Goal: Task Accomplishment & Management: Use online tool/utility

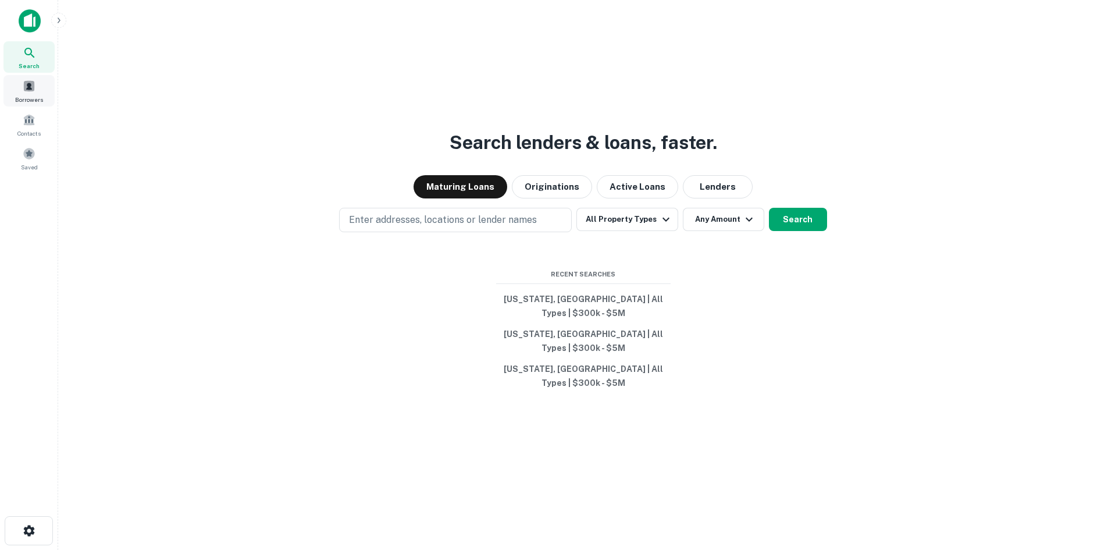
click at [30, 92] on span at bounding box center [29, 86] width 13 height 13
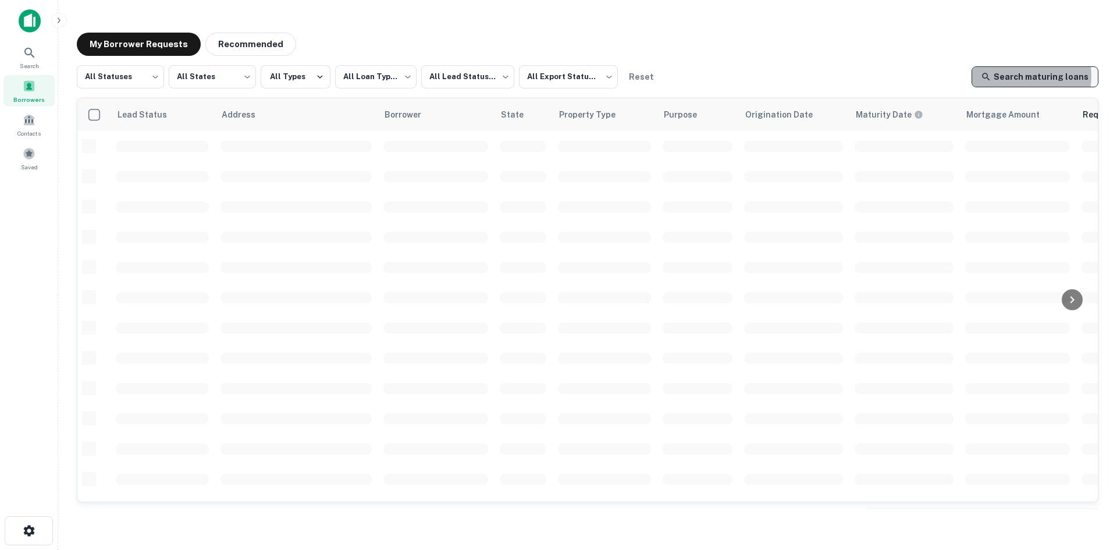
click at [1019, 76] on link "Search maturing loans" at bounding box center [1035, 76] width 127 height 21
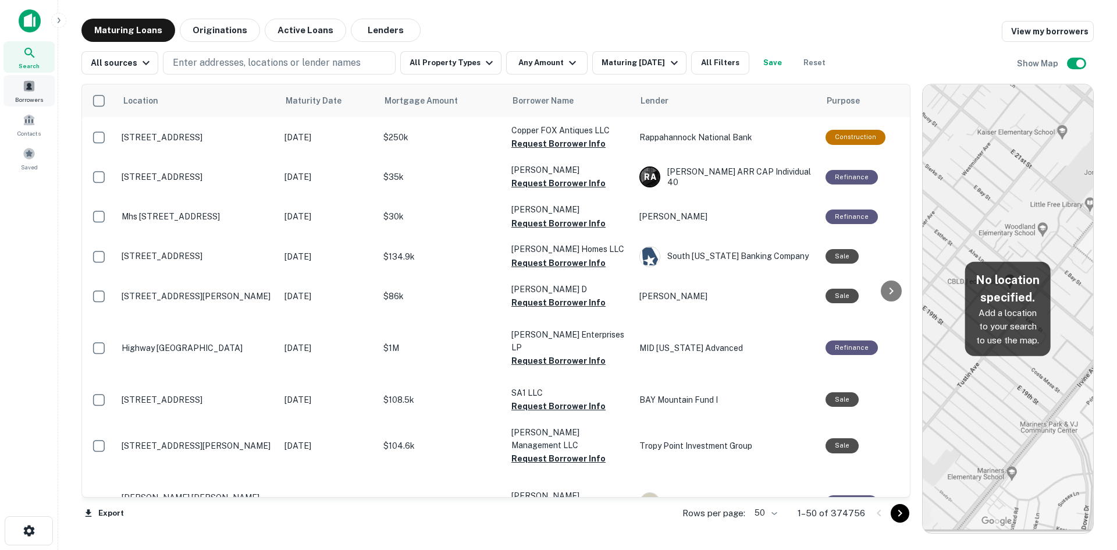
click at [35, 94] on div "Borrowers" at bounding box center [28, 90] width 51 height 31
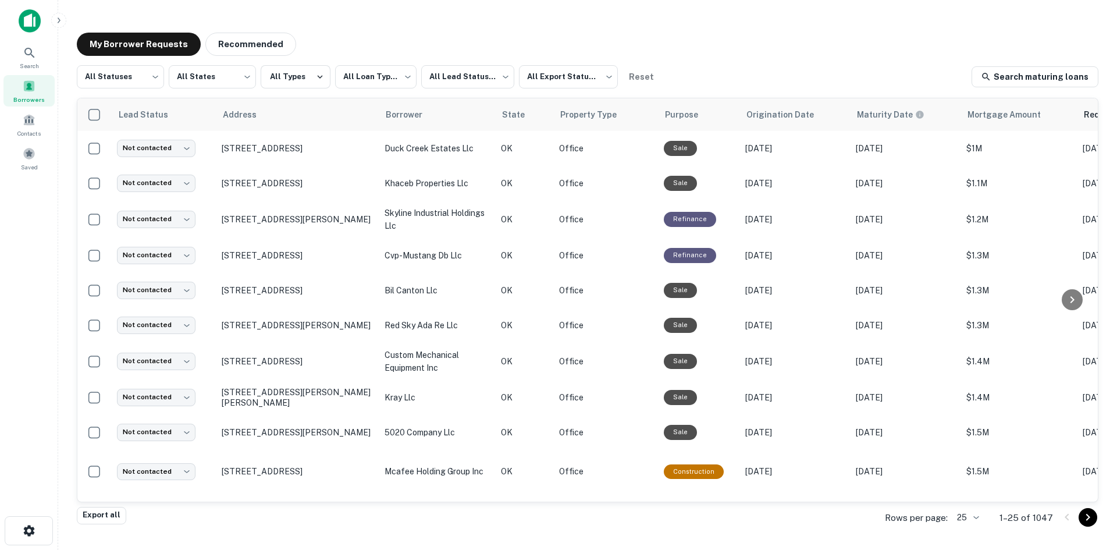
click at [980, 521] on body "**********" at bounding box center [558, 275] width 1117 height 550
click at [972, 485] on li "250" at bounding box center [969, 483] width 40 height 21
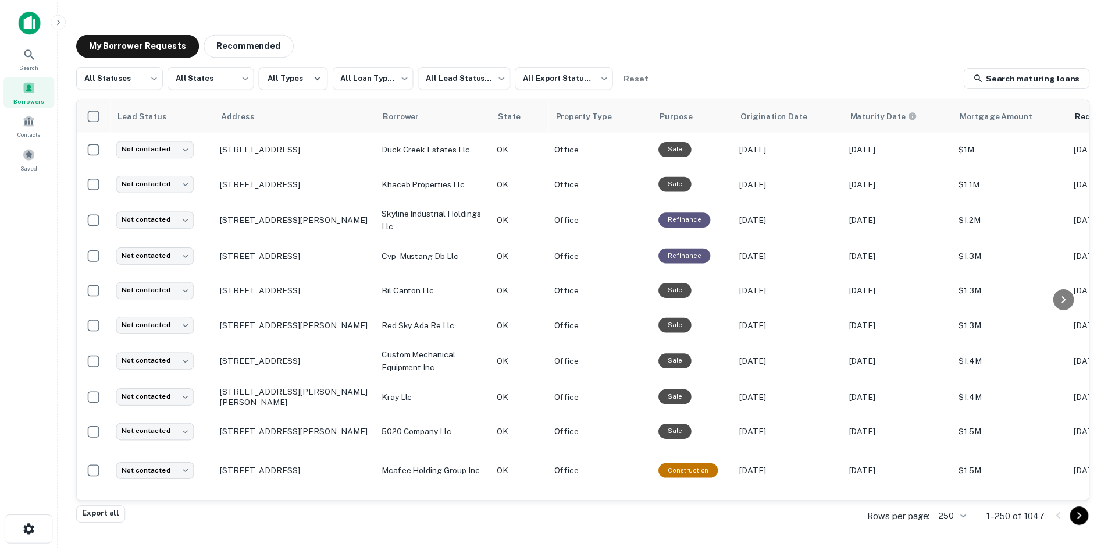
scroll to position [7294, 0]
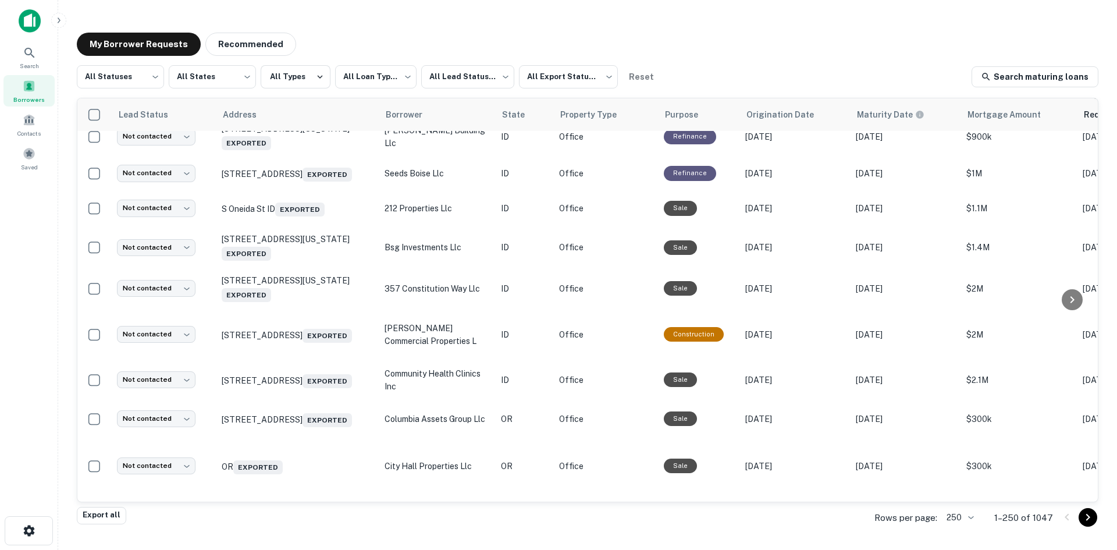
click at [329, 112] on p "2194 Snake River Pkwy Idaho Falls, ID 83402 Exported" at bounding box center [297, 98] width 151 height 27
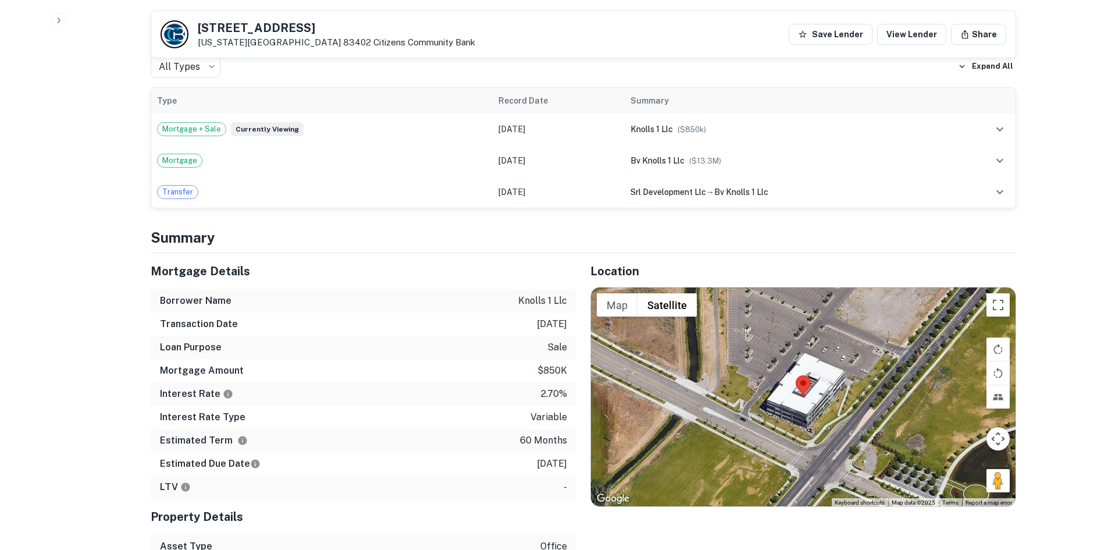
scroll to position [640, 0]
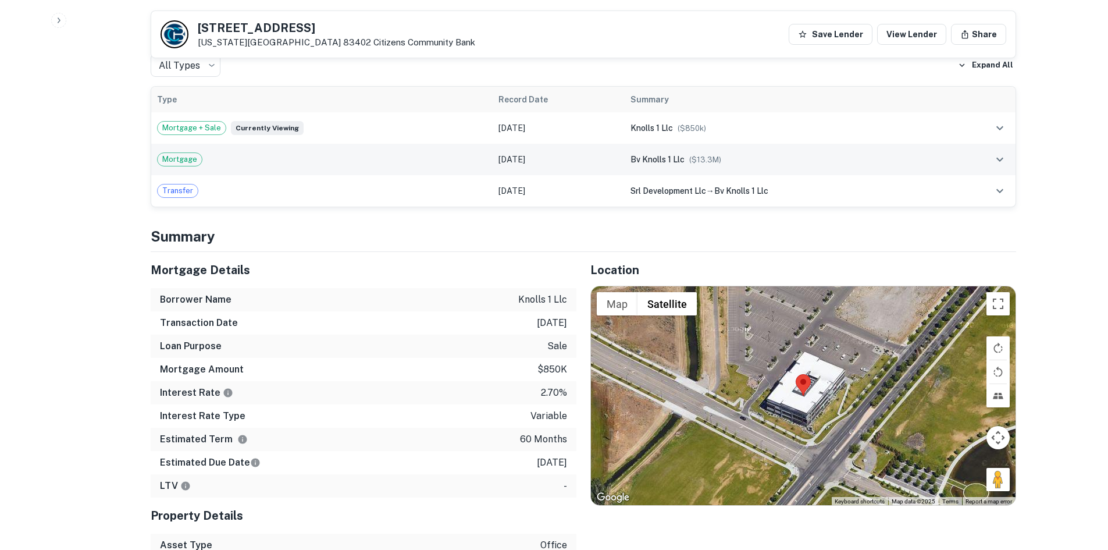
click at [379, 144] on td "Mortgage" at bounding box center [322, 159] width 342 height 31
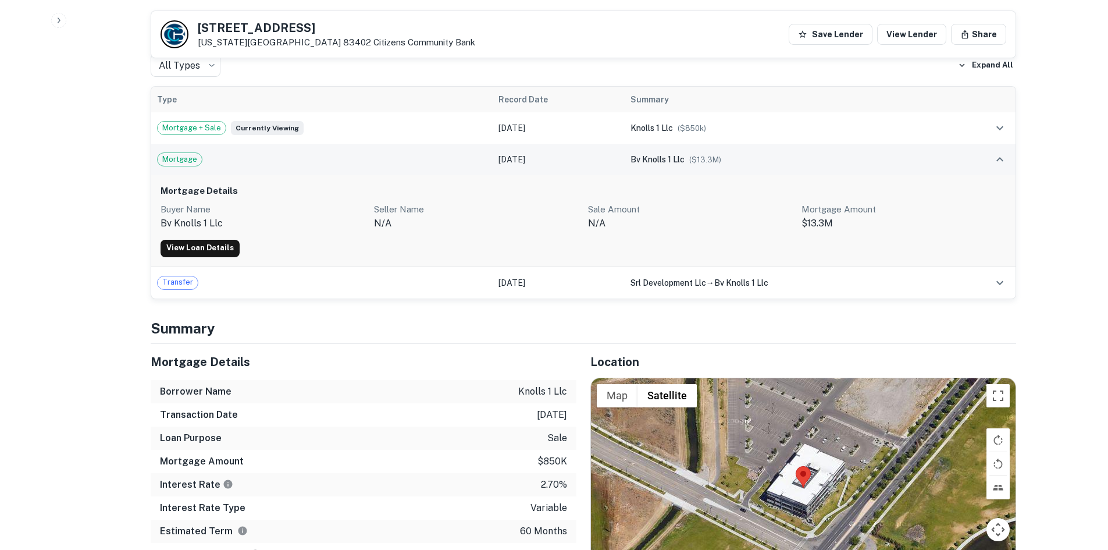
click at [385, 152] on div "Mortgage" at bounding box center [322, 159] width 330 height 14
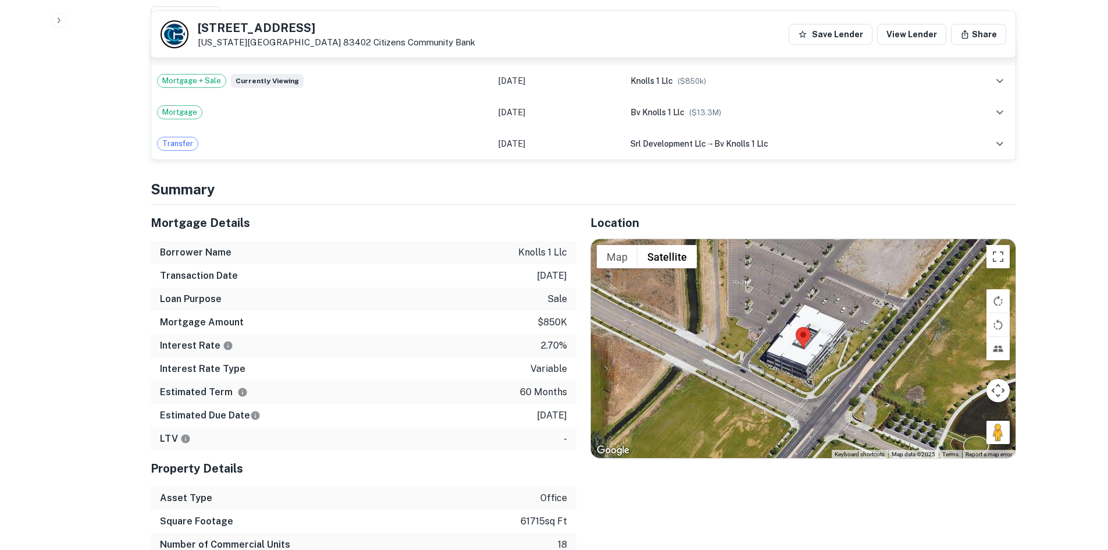
scroll to position [582, 0]
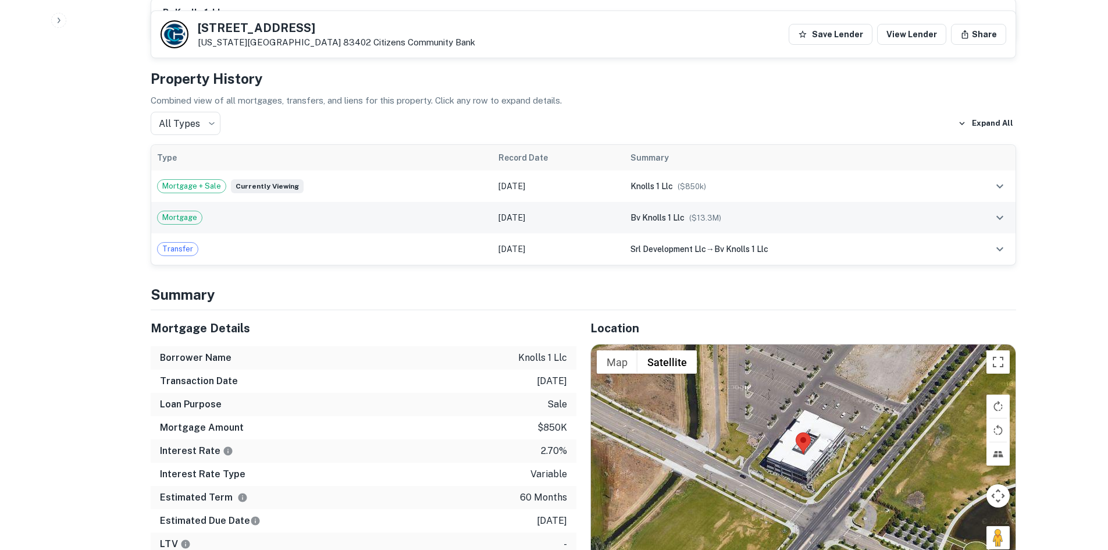
click at [999, 211] on icon "expand row" at bounding box center [1000, 218] width 14 height 14
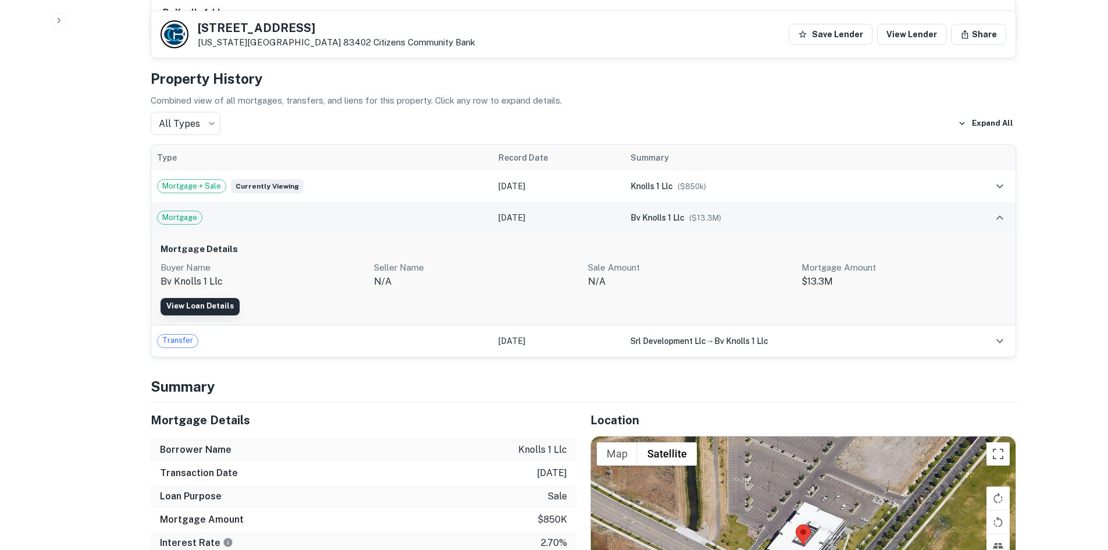
click at [193, 298] on link "View Loan Details" at bounding box center [200, 306] width 79 height 17
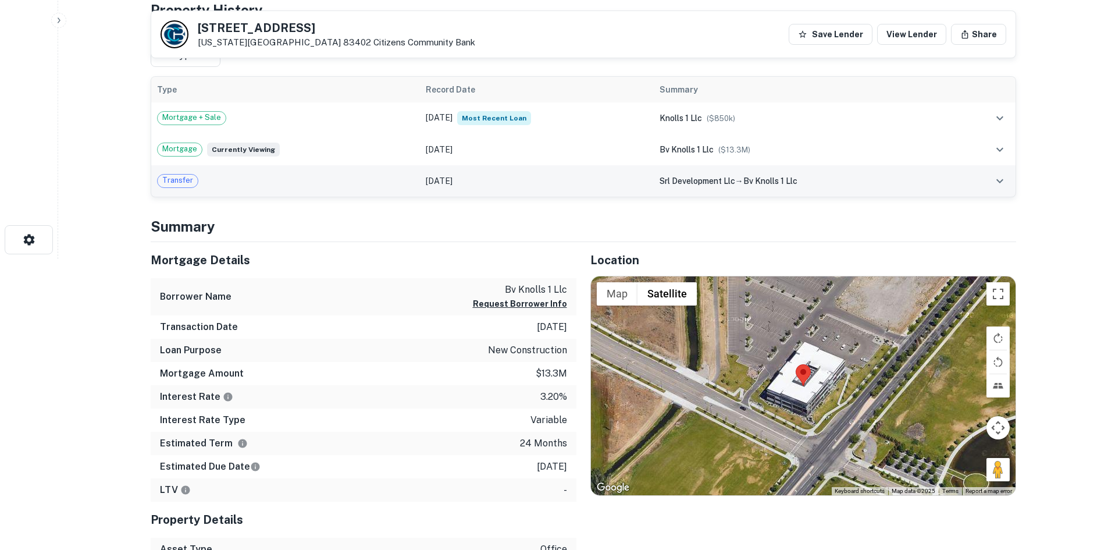
scroll to position [175, 0]
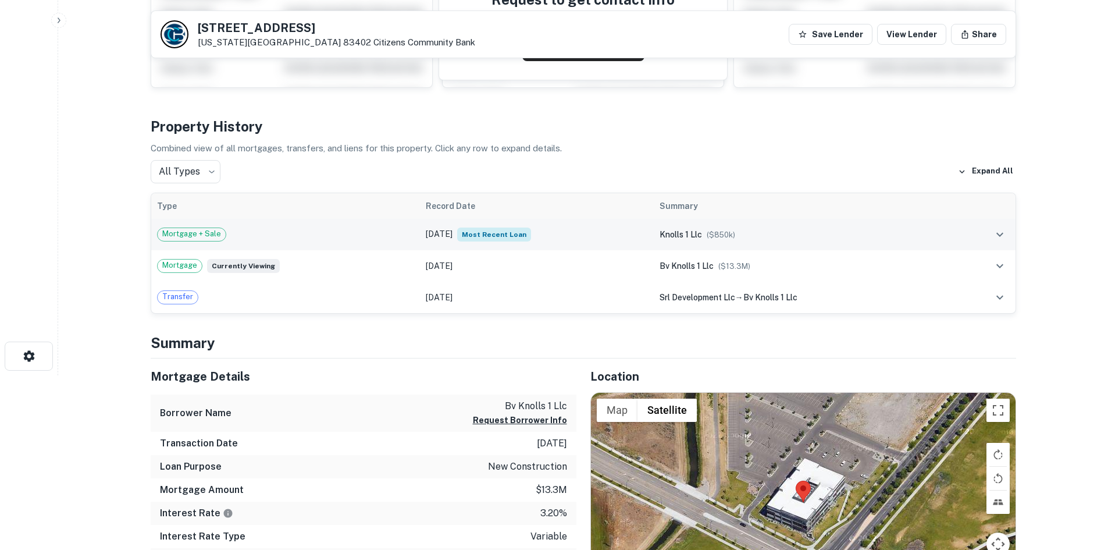
click at [381, 237] on div "Mortgage + Sale" at bounding box center [285, 234] width 257 height 14
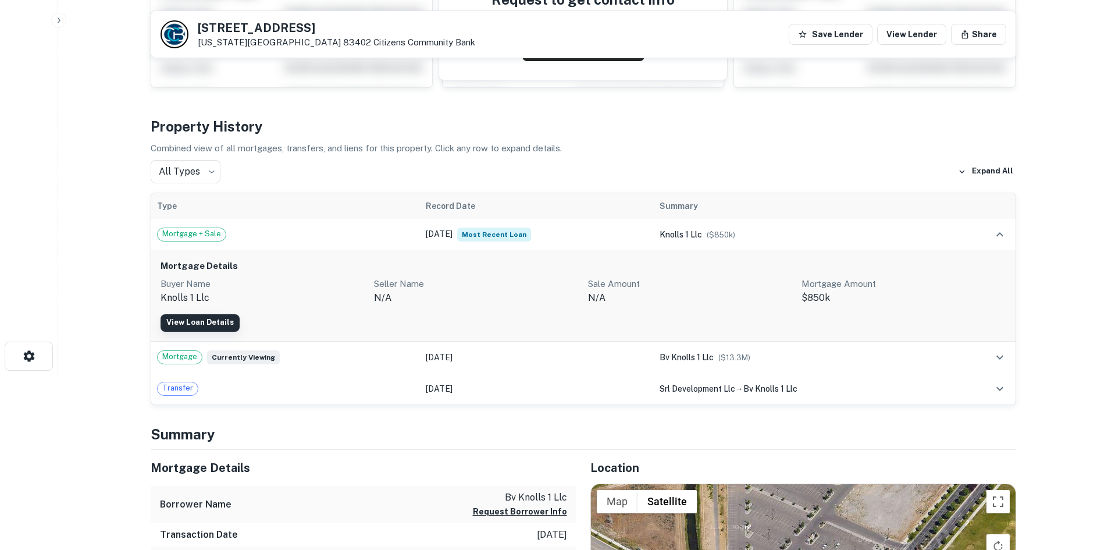
click at [227, 322] on link "View Loan Details" at bounding box center [200, 322] width 79 height 17
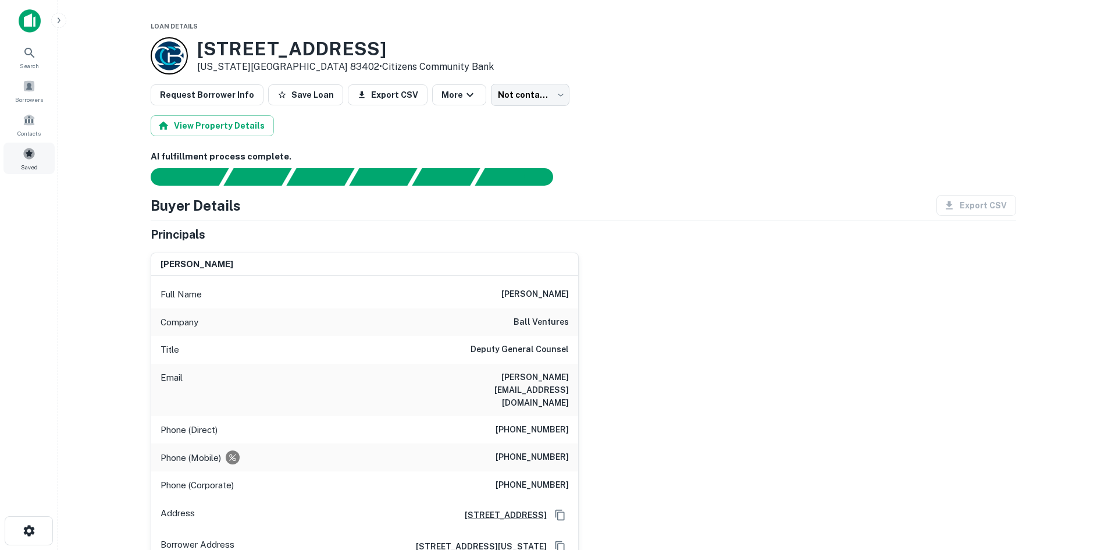
click at [30, 162] on span "Saved" at bounding box center [29, 166] width 17 height 9
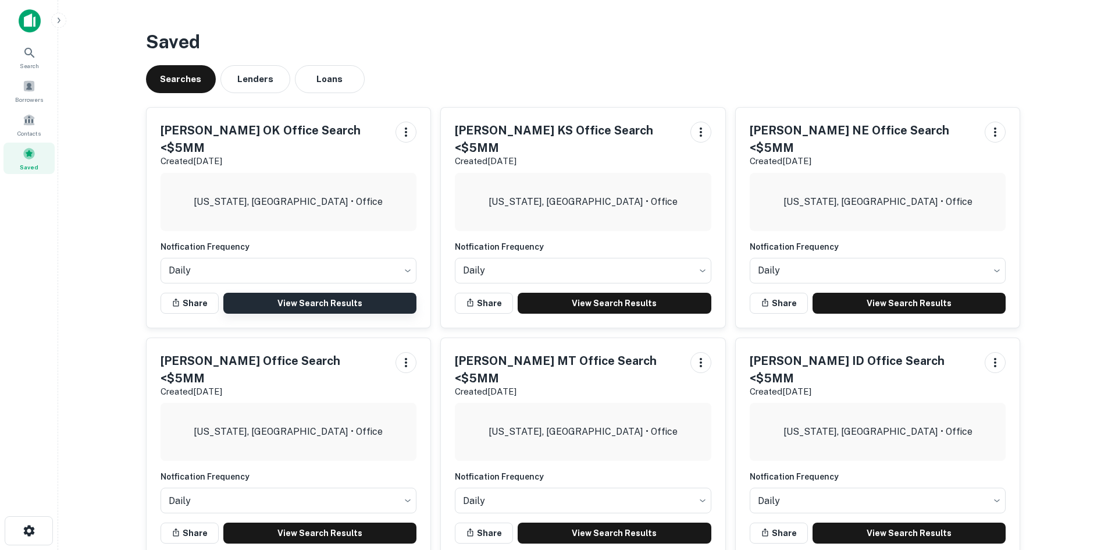
click at [323, 293] on link "View Search Results" at bounding box center [320, 303] width 194 height 21
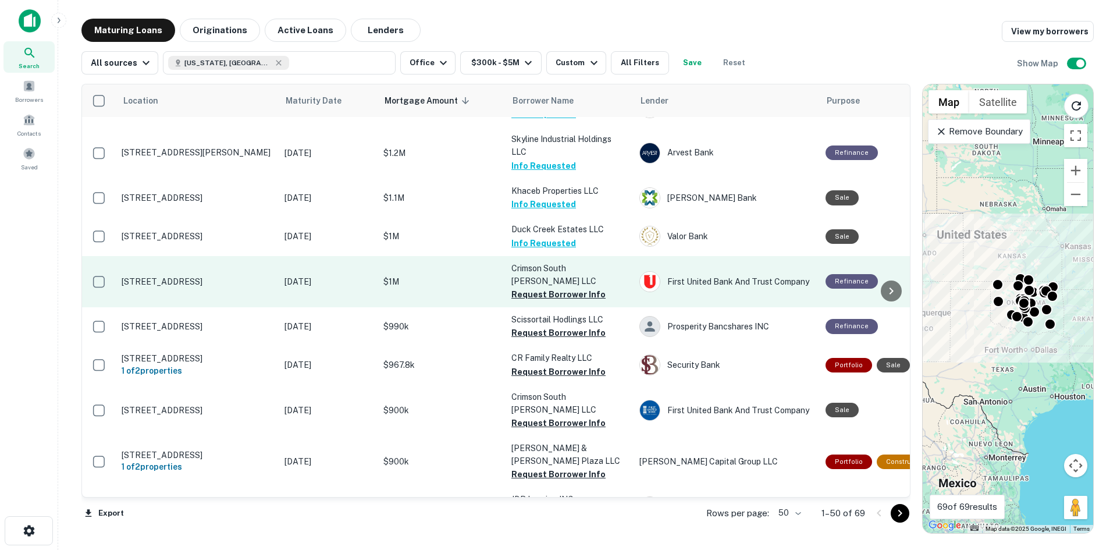
scroll to position [698, 0]
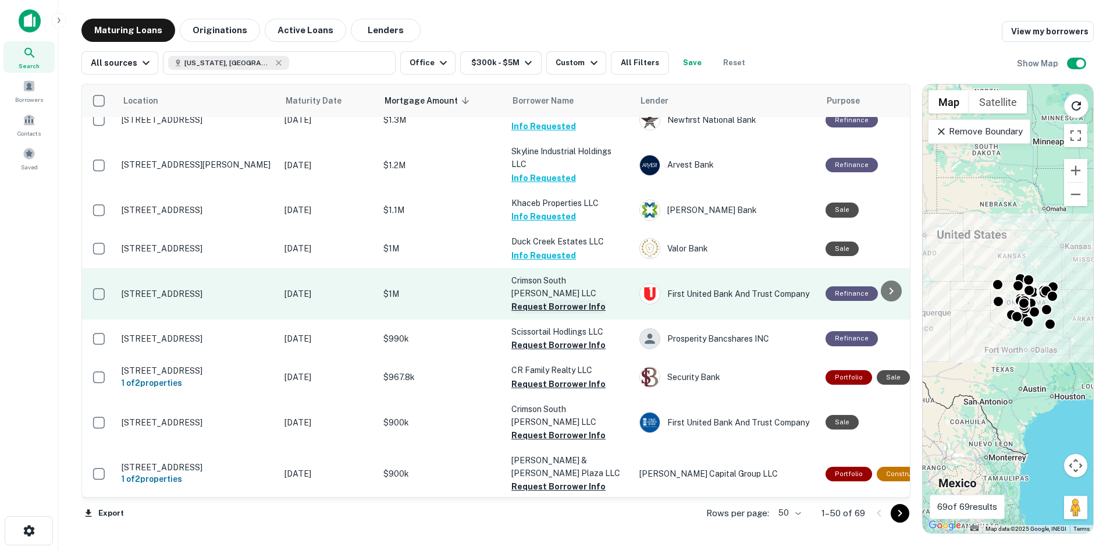
click at [552, 300] on button "Request Borrower Info" at bounding box center [558, 307] width 94 height 14
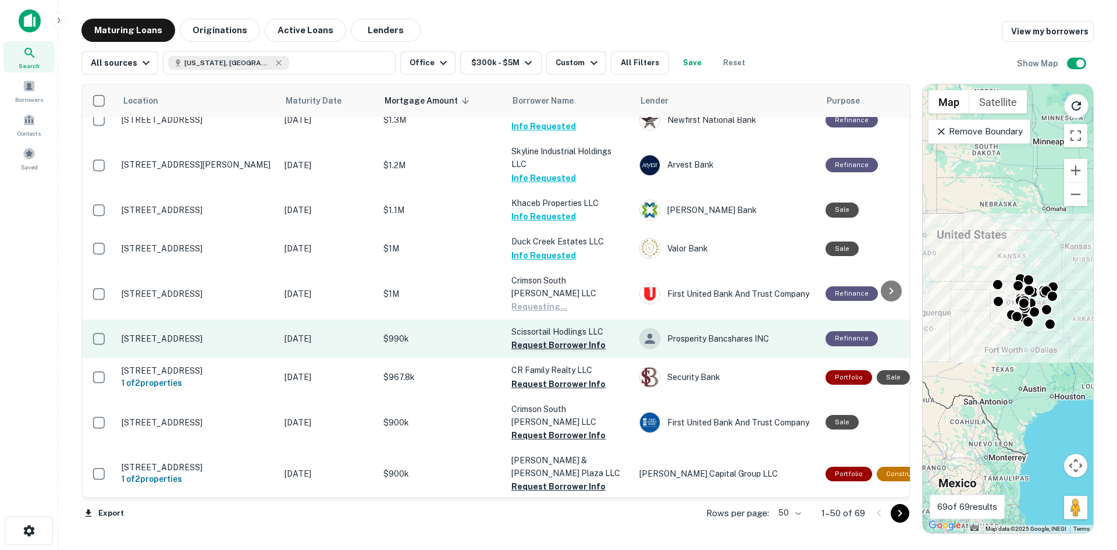
click at [559, 338] on button "Request Borrower Info" at bounding box center [558, 345] width 94 height 14
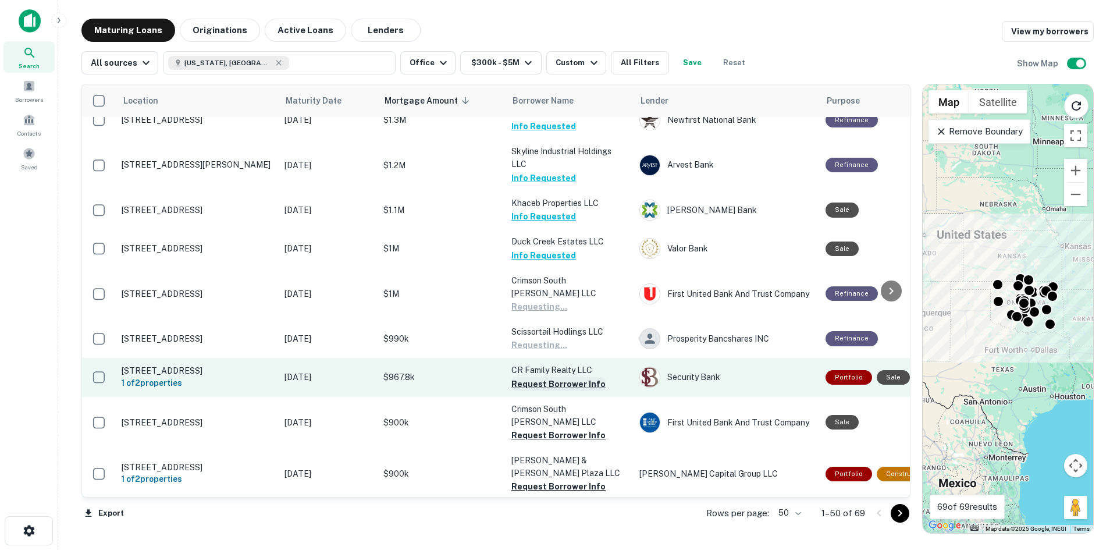
click at [560, 377] on button "Request Borrower Info" at bounding box center [558, 384] width 94 height 14
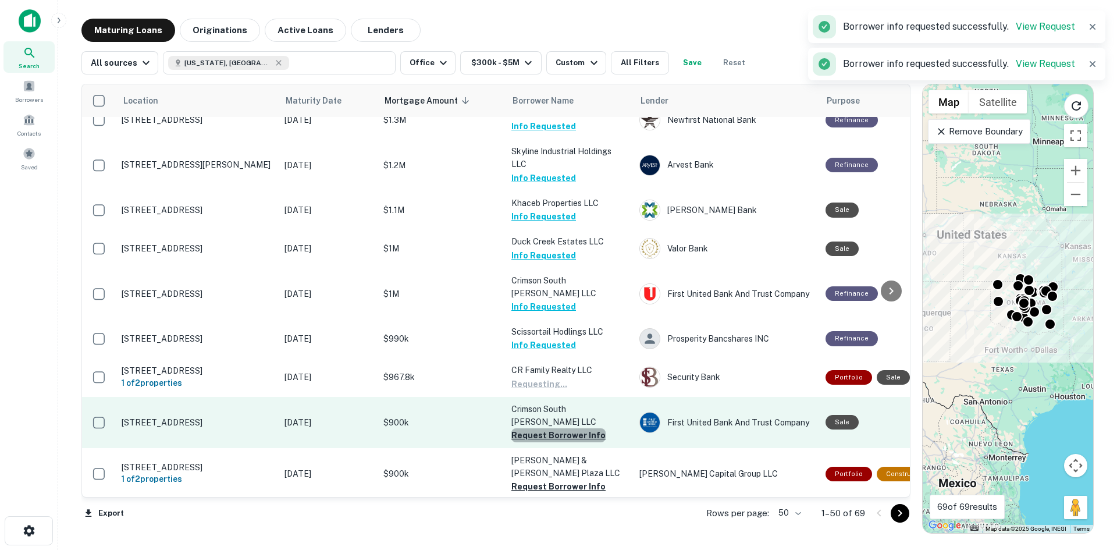
click at [562, 428] on button "Request Borrower Info" at bounding box center [558, 435] width 94 height 14
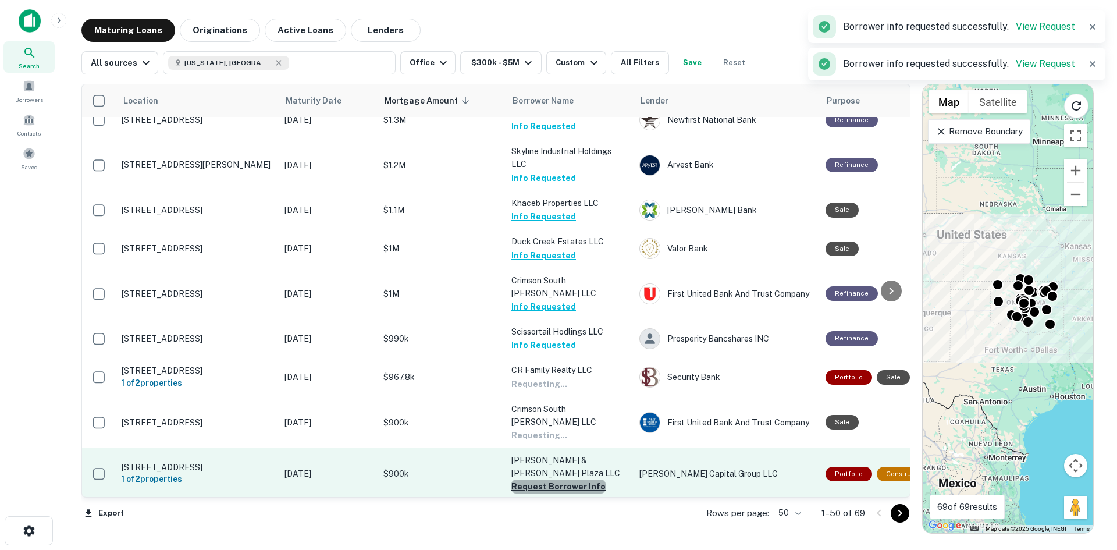
click at [566, 479] on button "Request Borrower Info" at bounding box center [558, 486] width 94 height 14
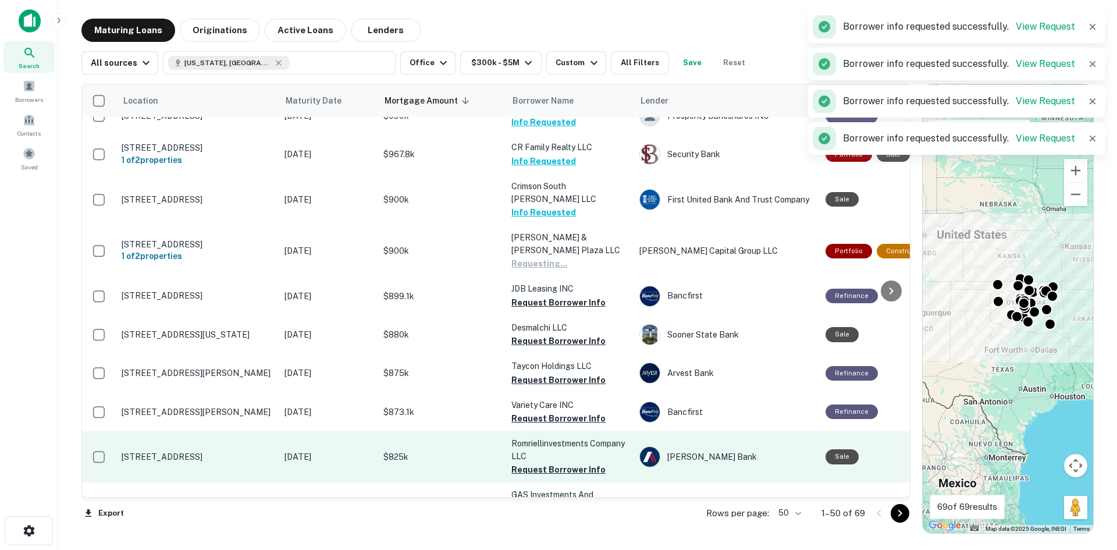
scroll to position [931, 0]
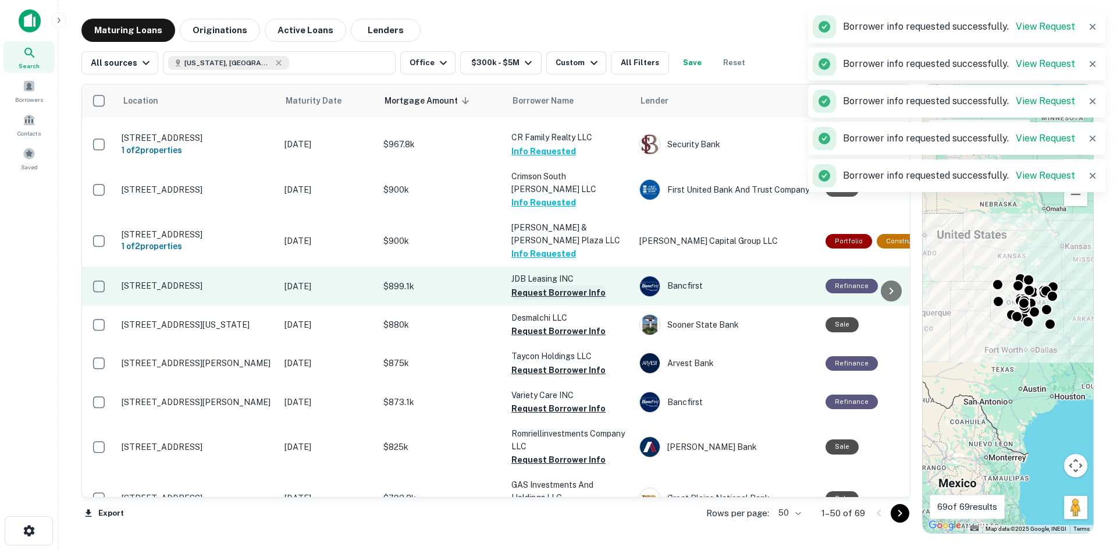
click at [556, 286] on button "Request Borrower Info" at bounding box center [558, 293] width 94 height 14
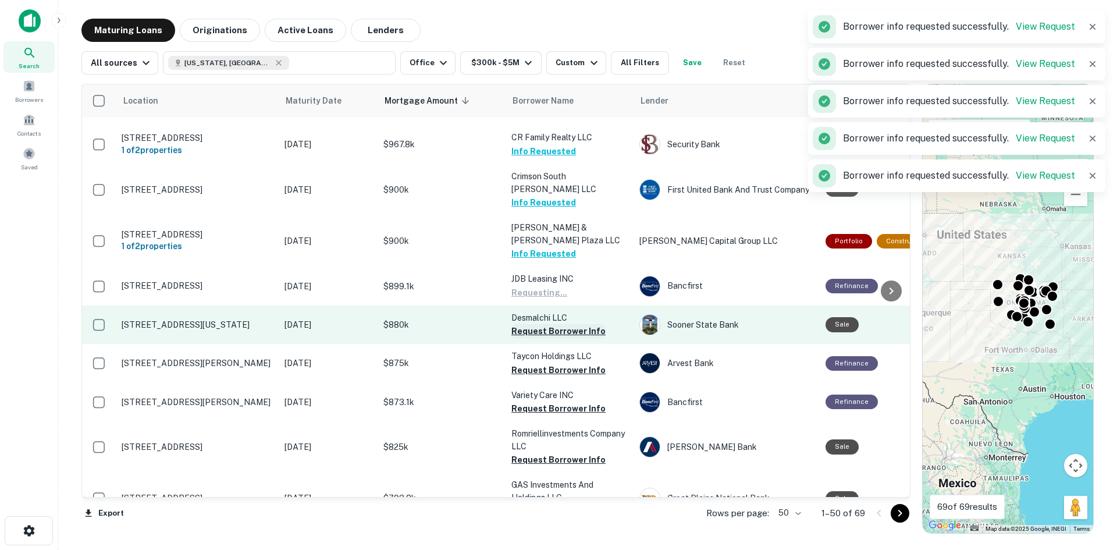
click at [559, 324] on button "Request Borrower Info" at bounding box center [558, 331] width 94 height 14
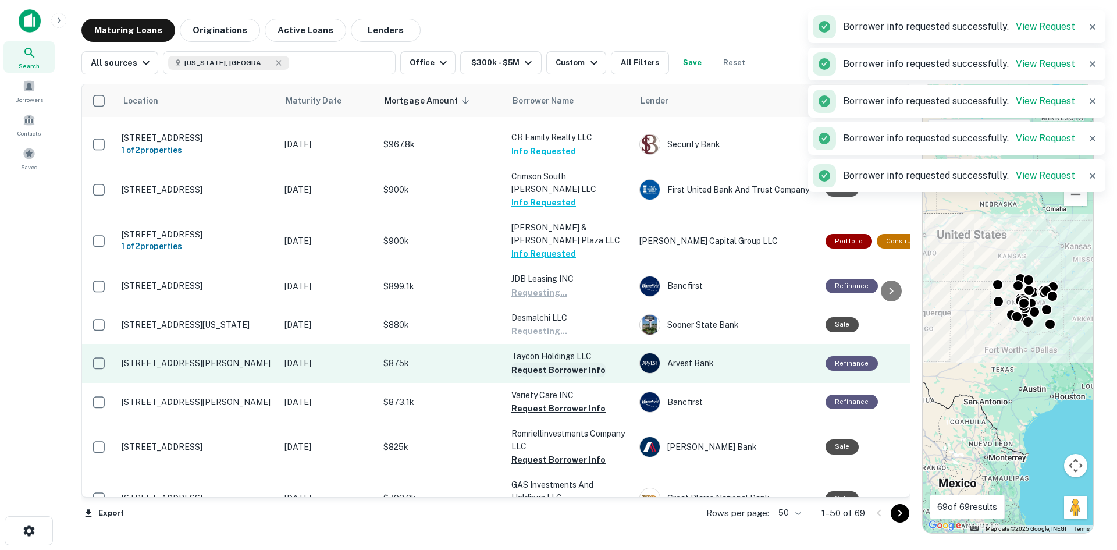
click at [559, 363] on button "Request Borrower Info" at bounding box center [558, 370] width 94 height 14
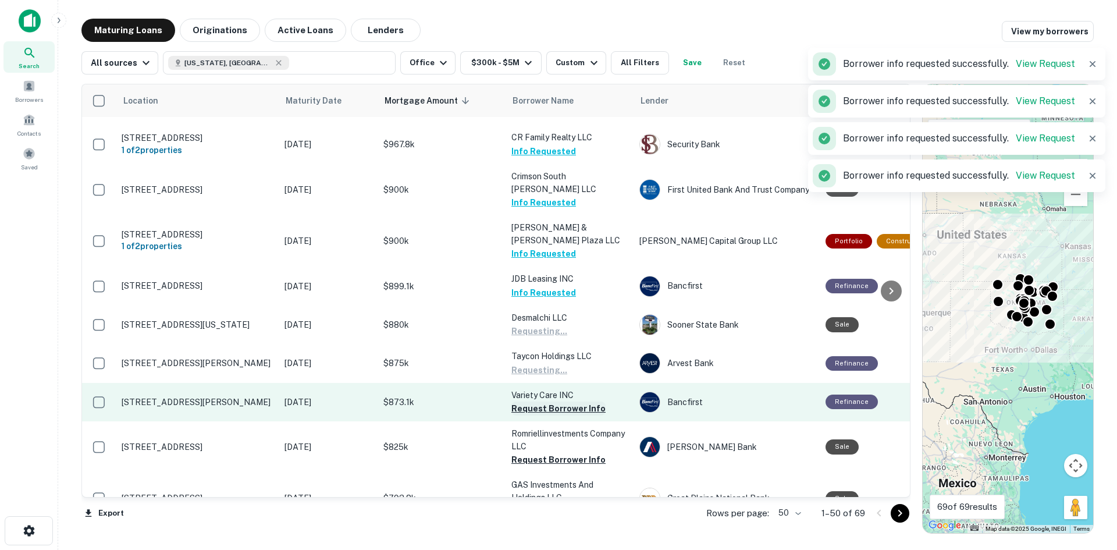
click at [559, 401] on button "Request Borrower Info" at bounding box center [558, 408] width 94 height 14
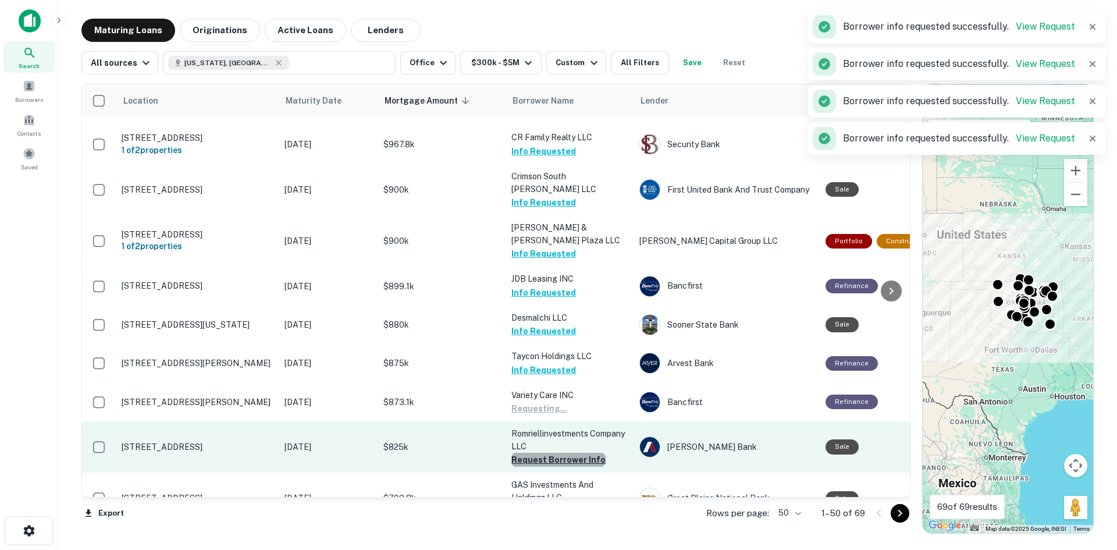
click at [562, 453] on button "Request Borrower Info" at bounding box center [558, 460] width 94 height 14
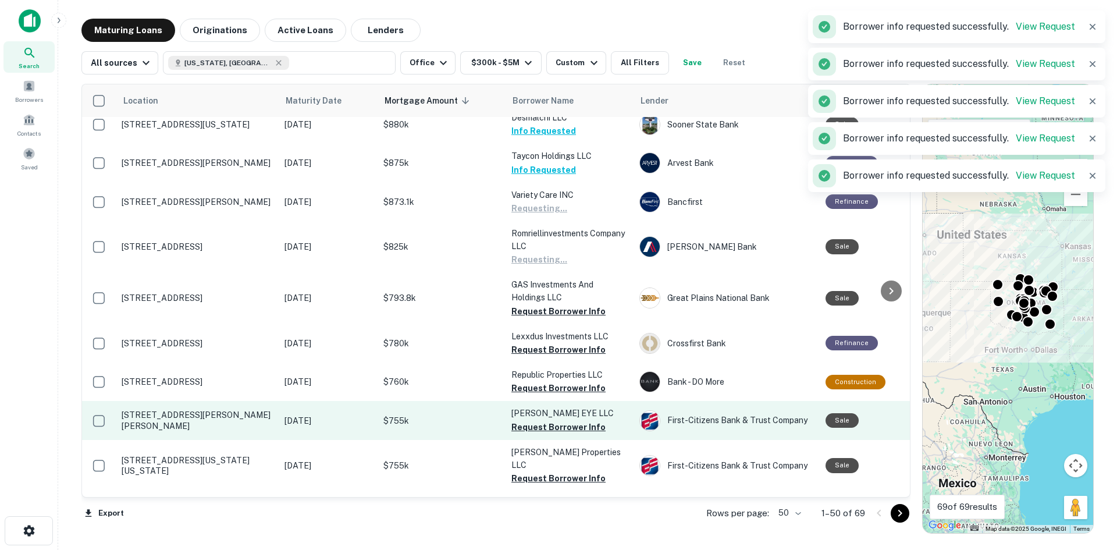
scroll to position [1164, 0]
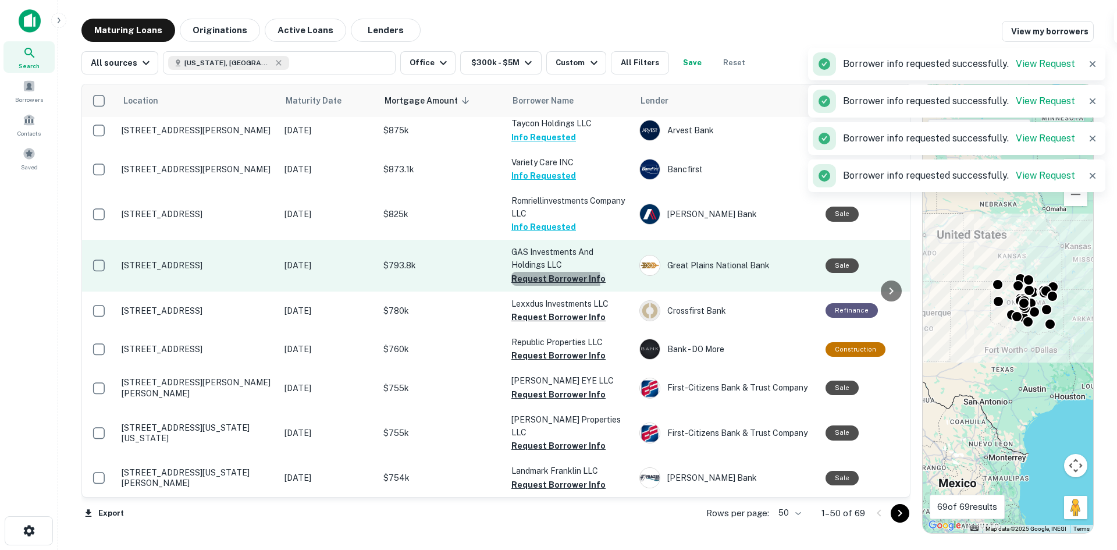
click at [550, 272] on button "Request Borrower Info" at bounding box center [558, 279] width 94 height 14
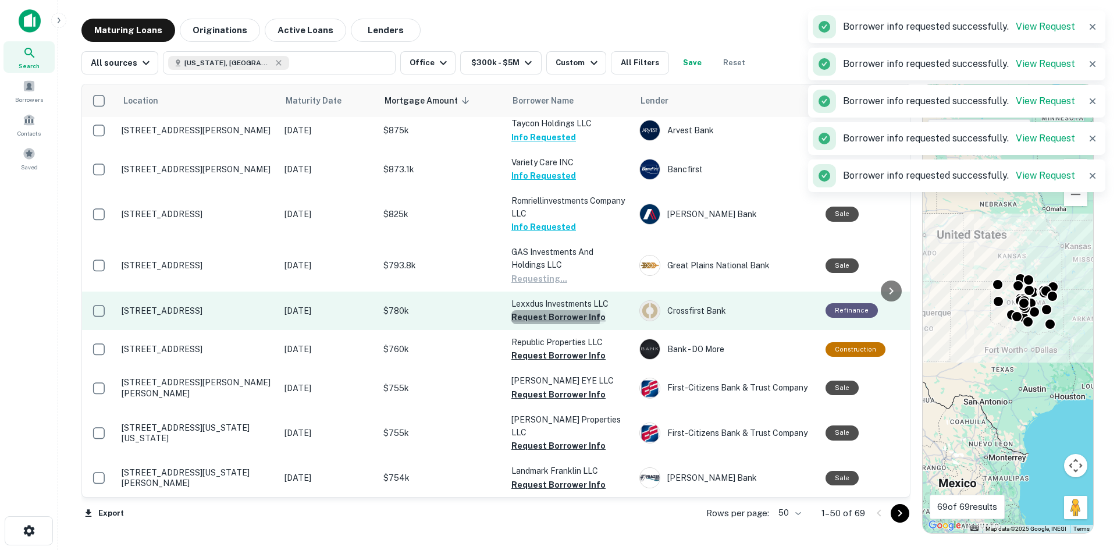
click at [551, 310] on button "Request Borrower Info" at bounding box center [558, 317] width 94 height 14
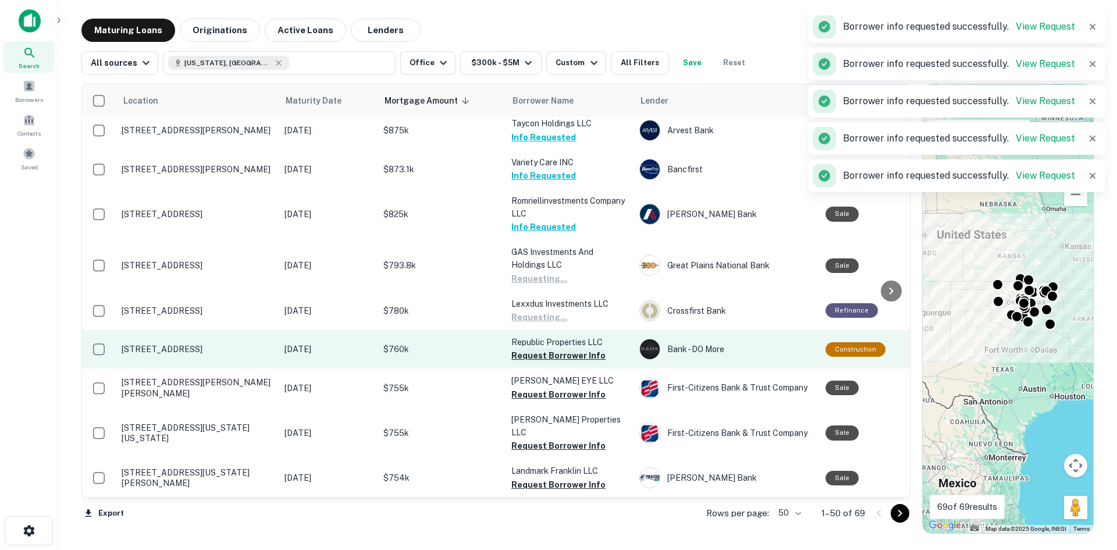
click at [551, 349] on button "Request Borrower Info" at bounding box center [558, 356] width 94 height 14
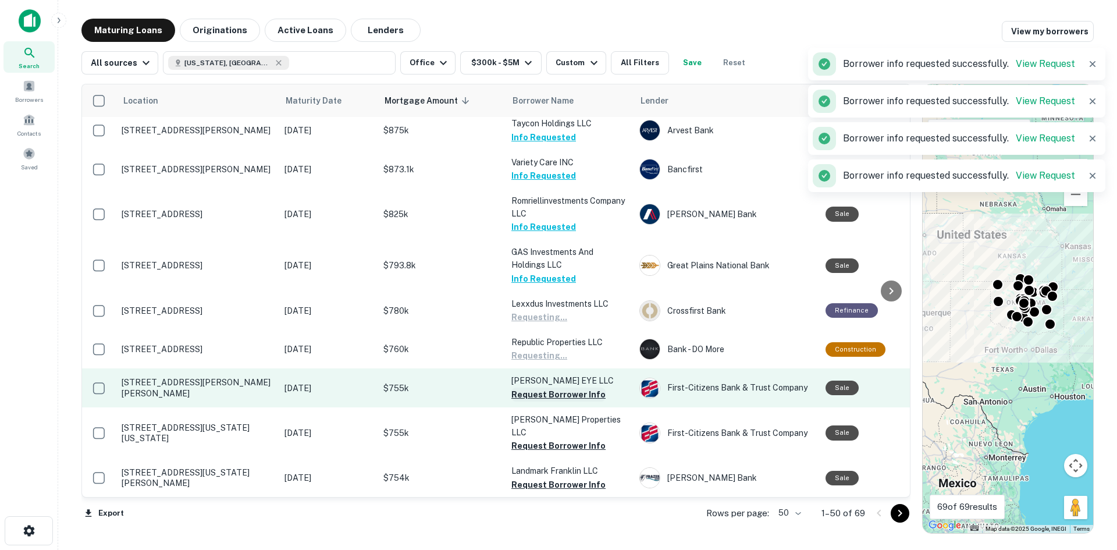
click at [554, 387] on button "Request Borrower Info" at bounding box center [558, 394] width 94 height 14
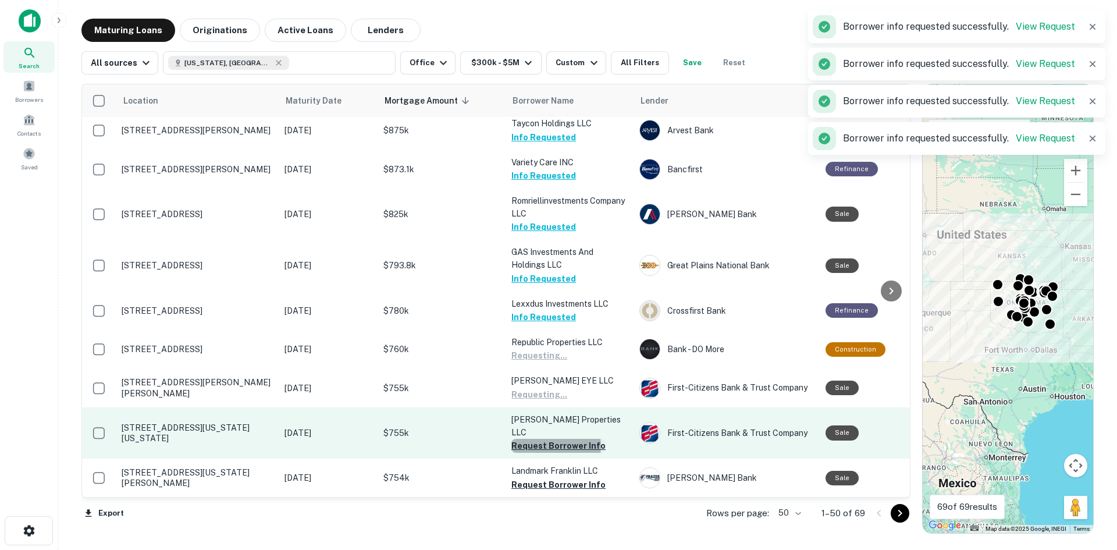
click at [556, 439] on button "Request Borrower Info" at bounding box center [558, 446] width 94 height 14
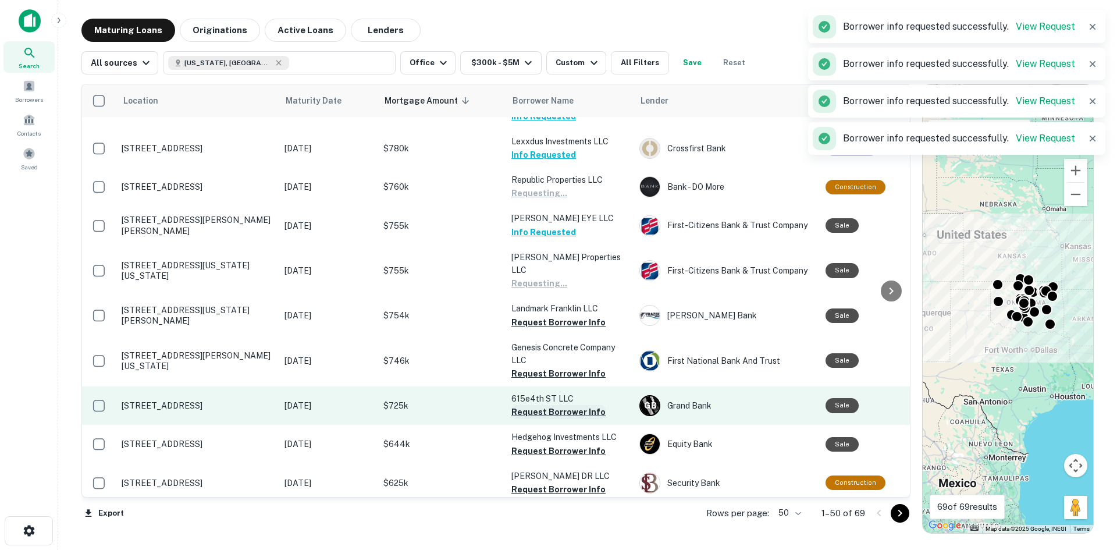
scroll to position [1338, 0]
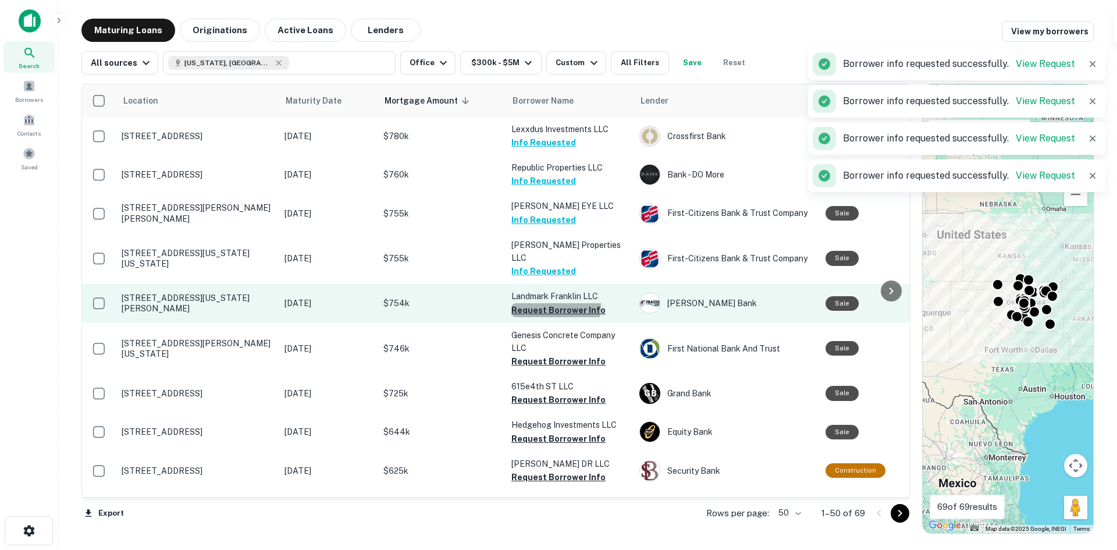
click at [554, 303] on button "Request Borrower Info" at bounding box center [558, 310] width 94 height 14
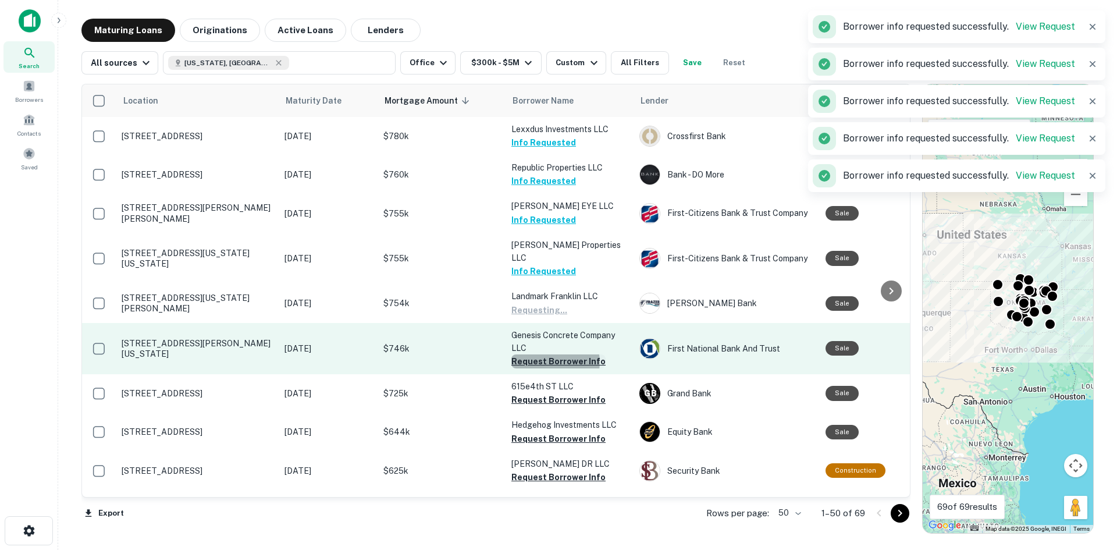
click at [554, 354] on button "Request Borrower Info" at bounding box center [558, 361] width 94 height 14
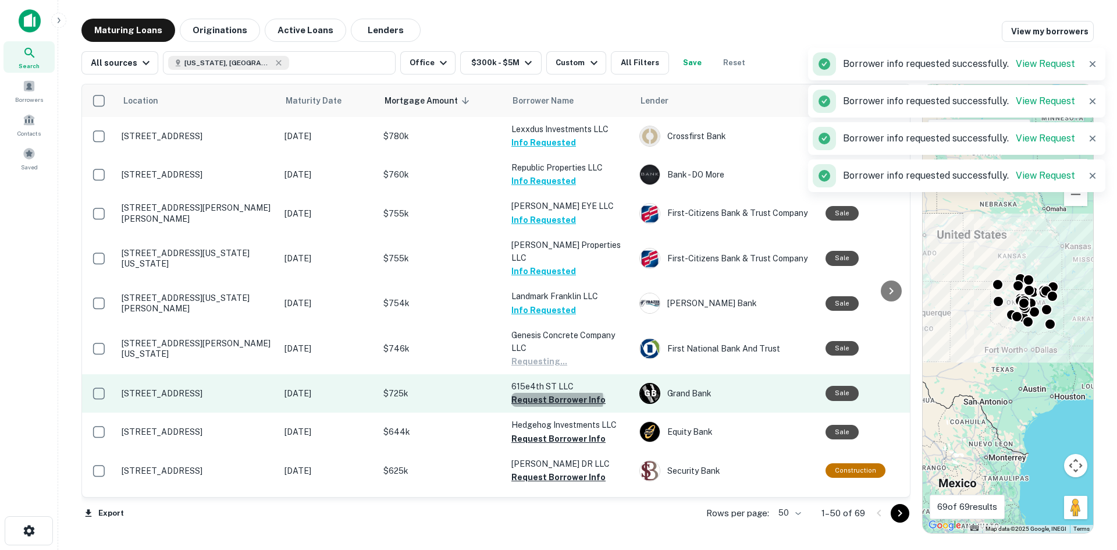
click at [557, 393] on button "Request Borrower Info" at bounding box center [558, 400] width 94 height 14
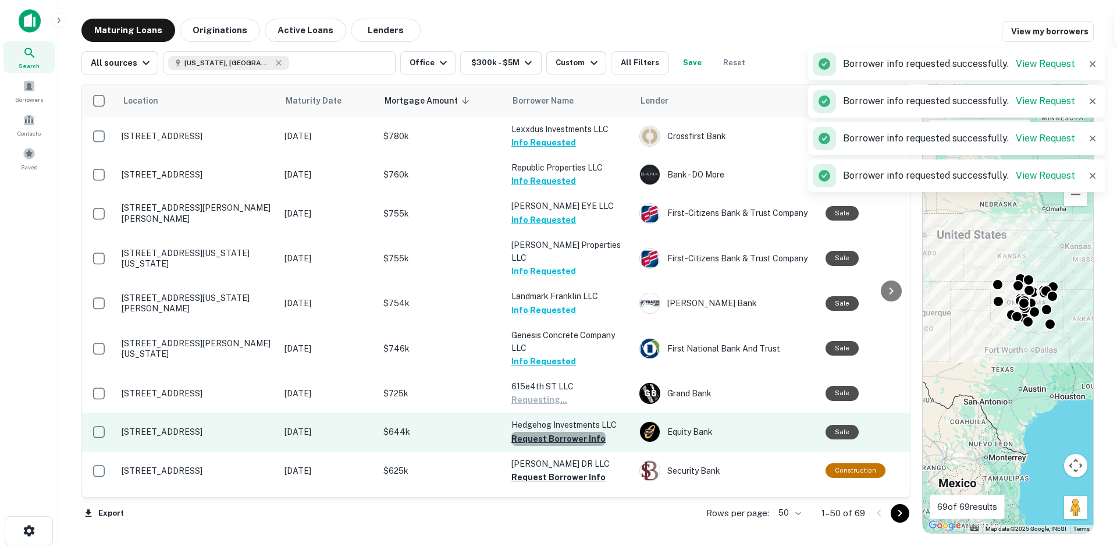
click at [560, 432] on button "Request Borrower Info" at bounding box center [558, 439] width 94 height 14
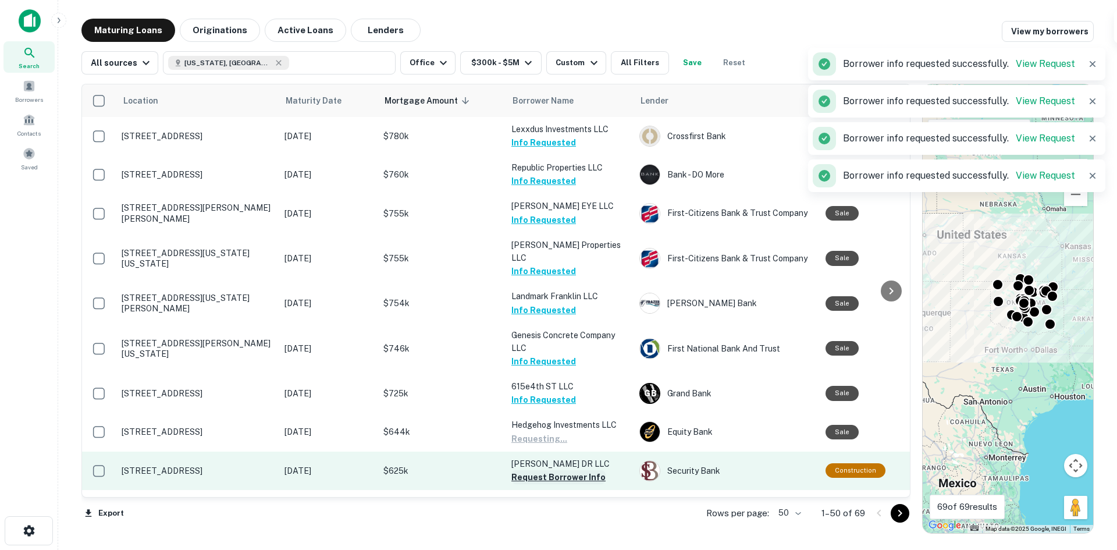
click at [565, 470] on button "Request Borrower Info" at bounding box center [558, 477] width 94 height 14
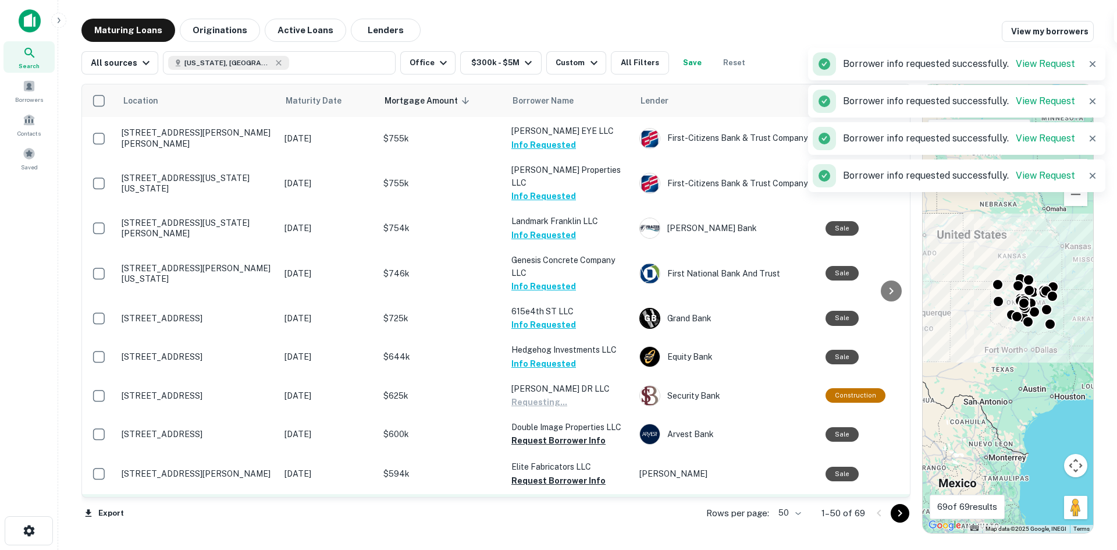
scroll to position [1513, 0]
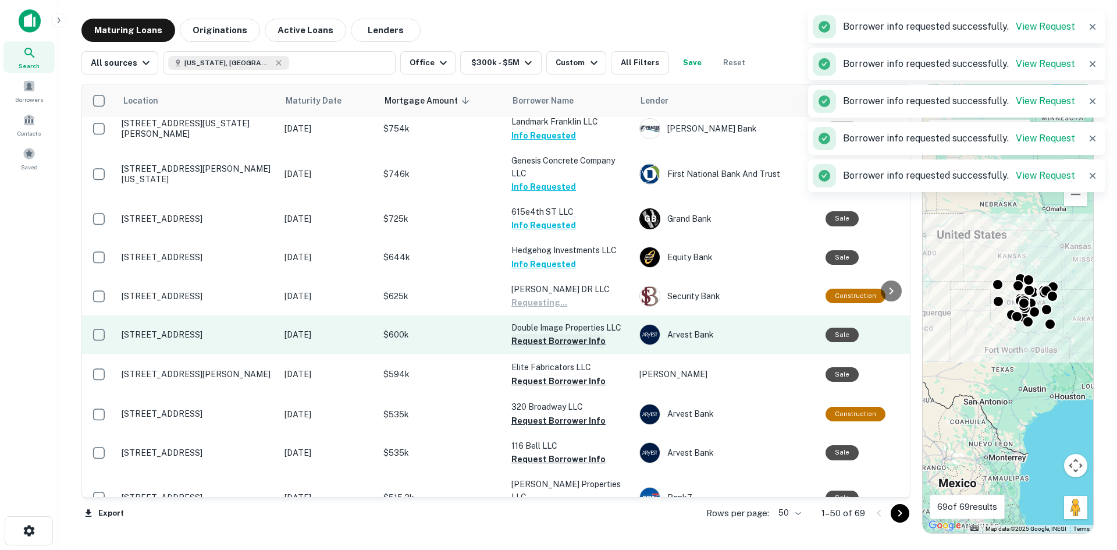
click at [566, 334] on button "Request Borrower Info" at bounding box center [558, 341] width 94 height 14
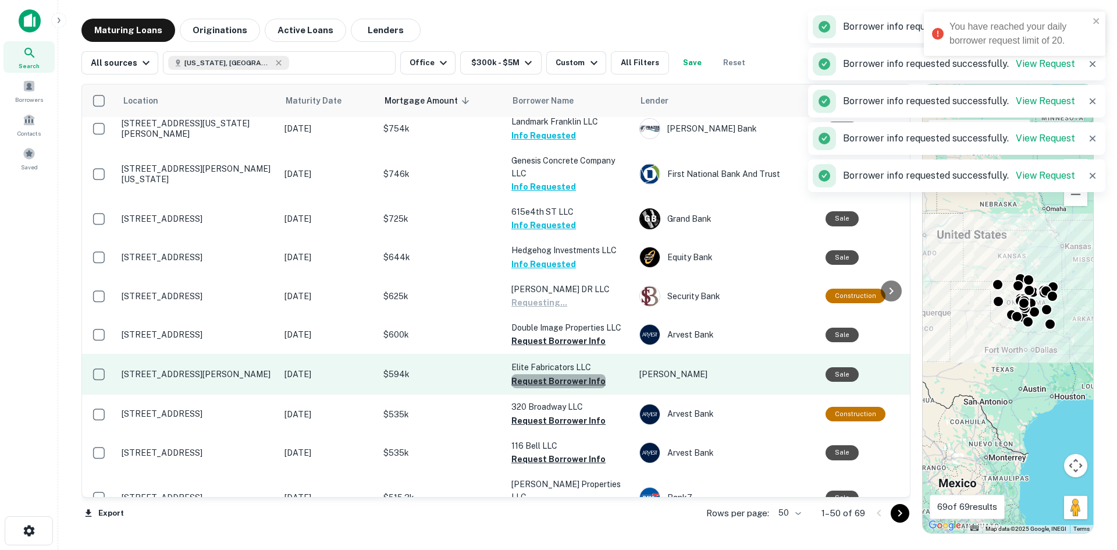
click at [564, 374] on button "Request Borrower Info" at bounding box center [558, 381] width 94 height 14
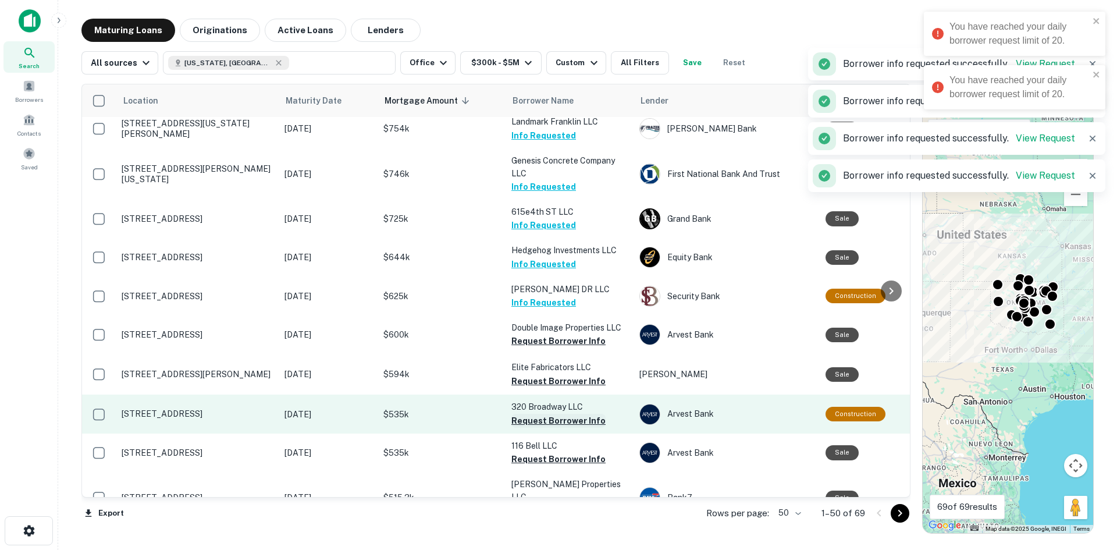
click at [559, 414] on button "Request Borrower Info" at bounding box center [558, 421] width 94 height 14
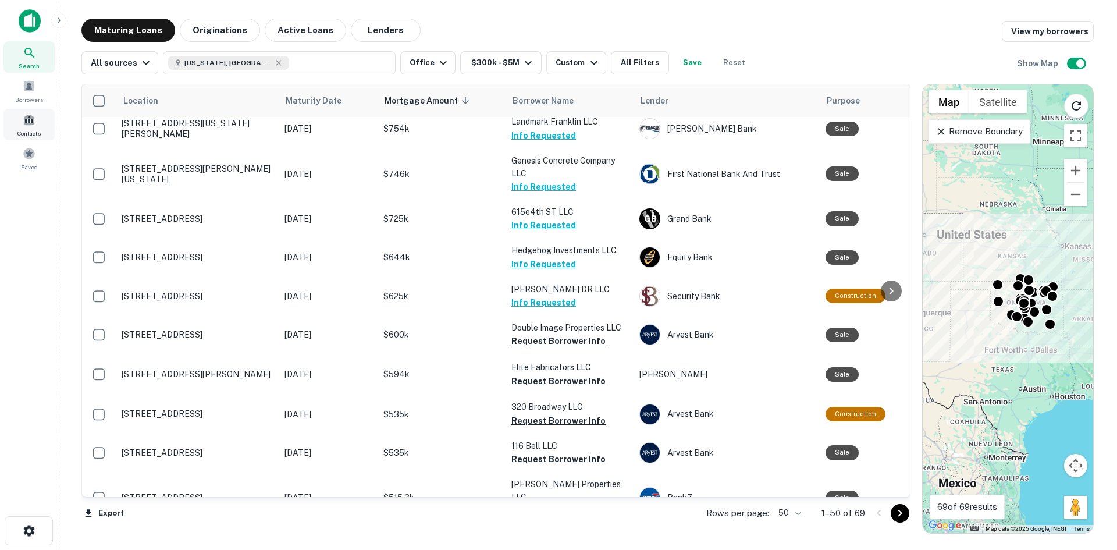
click at [31, 130] on span "Contacts" at bounding box center [28, 133] width 23 height 9
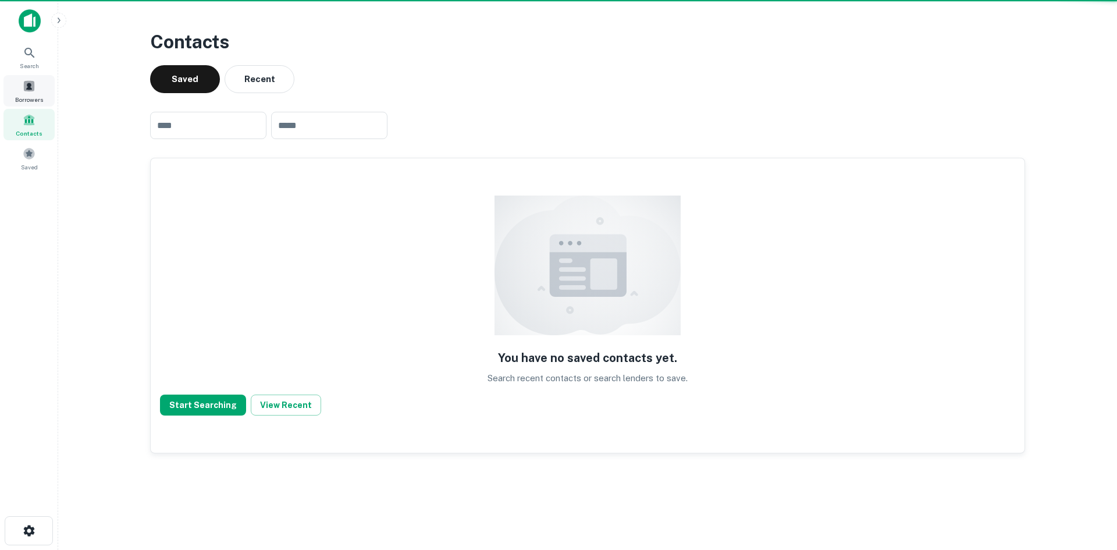
click at [32, 93] on div "Borrowers" at bounding box center [28, 90] width 51 height 31
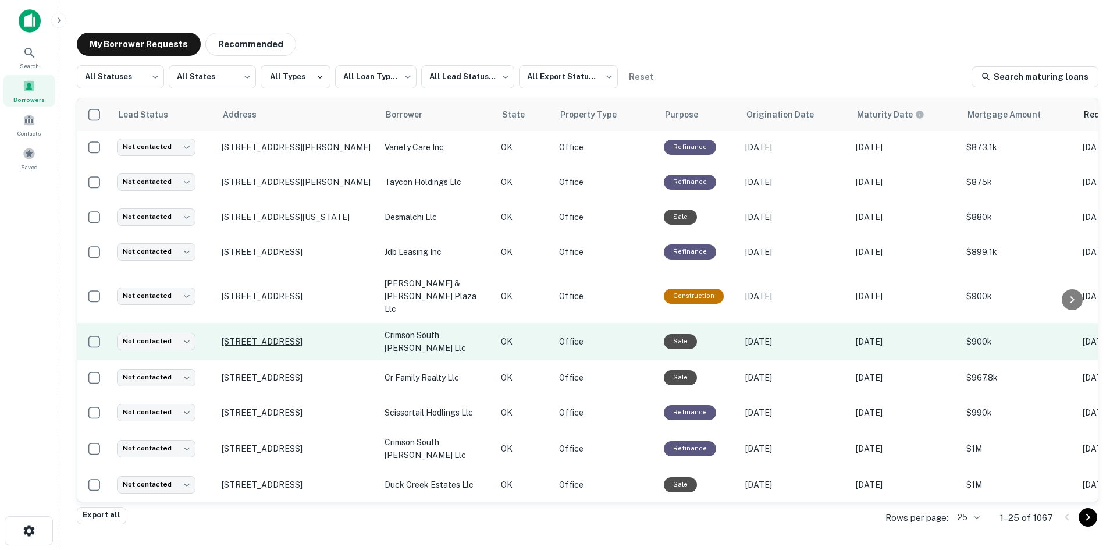
scroll to position [526, 0]
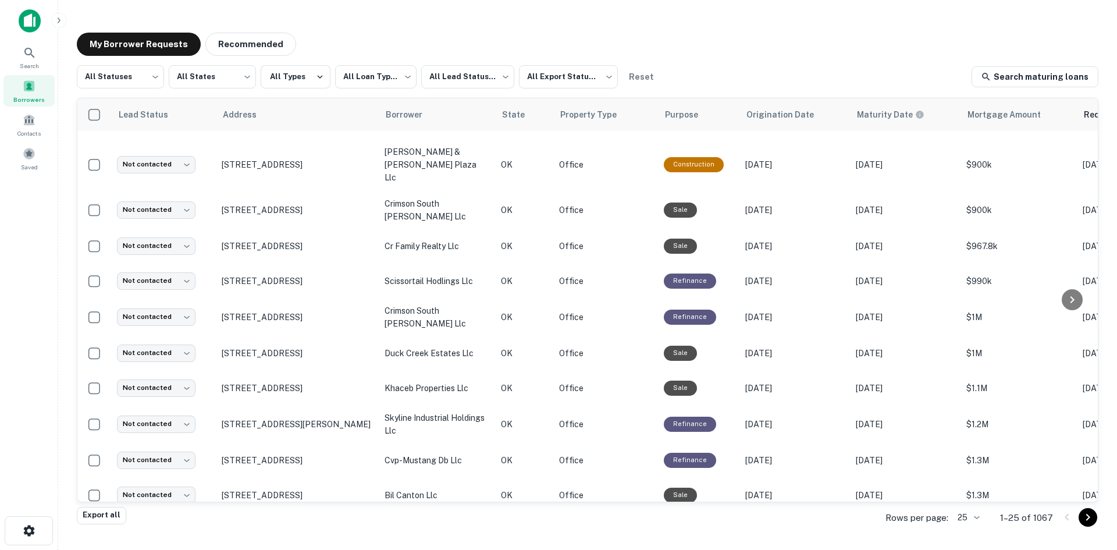
click at [970, 520] on body "**********" at bounding box center [558, 275] width 1117 height 550
click at [968, 456] on li "100" at bounding box center [970, 462] width 40 height 21
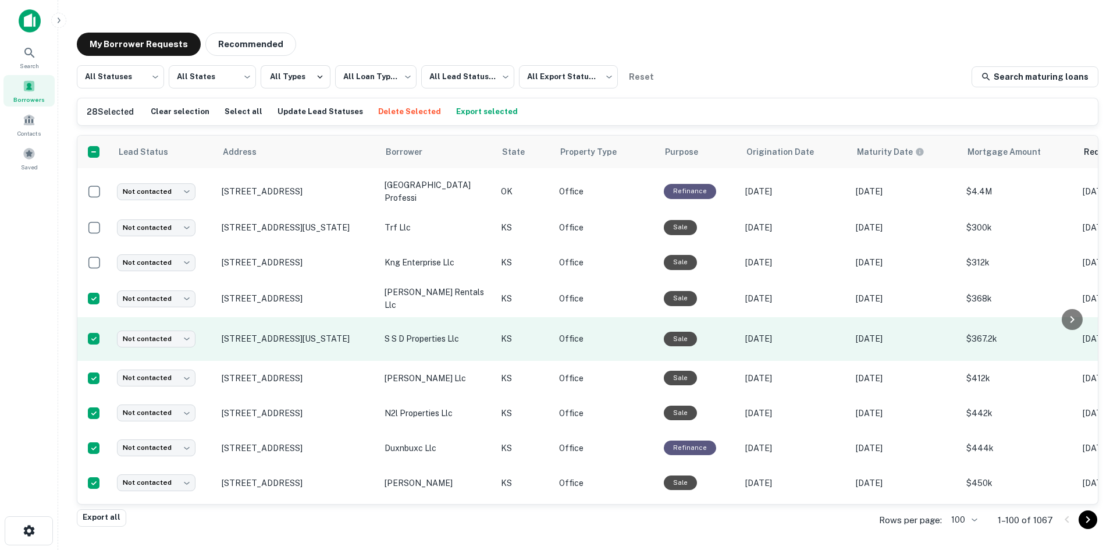
scroll to position [1282, 0]
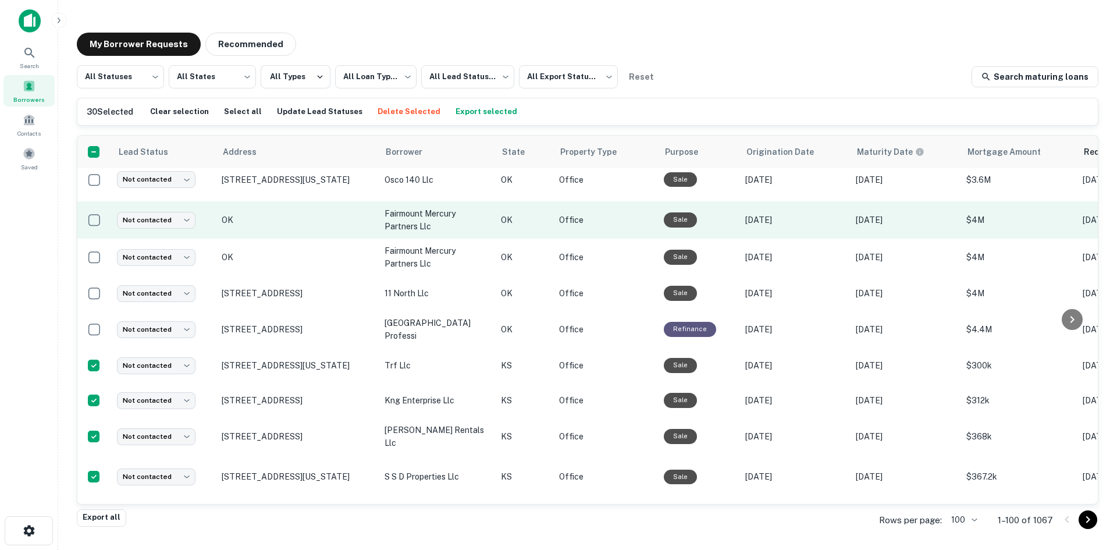
click at [463, 113] on button "Export selected" at bounding box center [486, 111] width 67 height 17
